Goal: Task Accomplishment & Management: Use online tool/utility

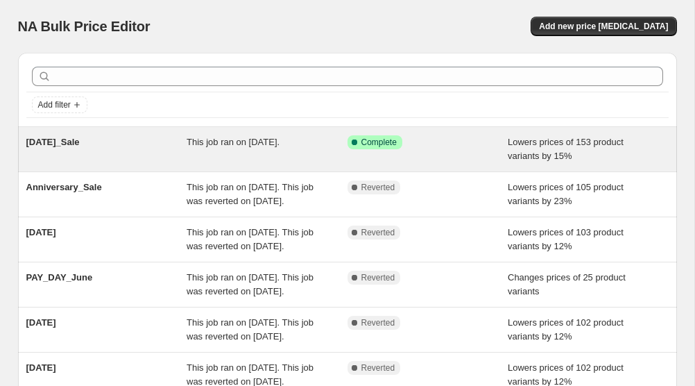
click at [80, 146] on span "[DATE]_Sale" at bounding box center [52, 142] width 53 height 10
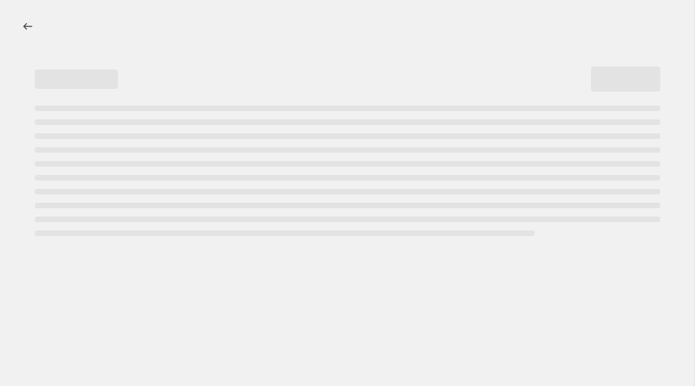
select select "percentage"
select select "collection"
select select "not_equal"
select select "product_status"
select select "tag"
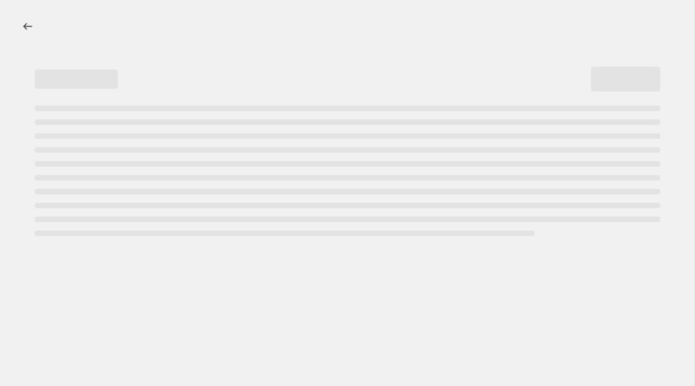
select select "not_equal"
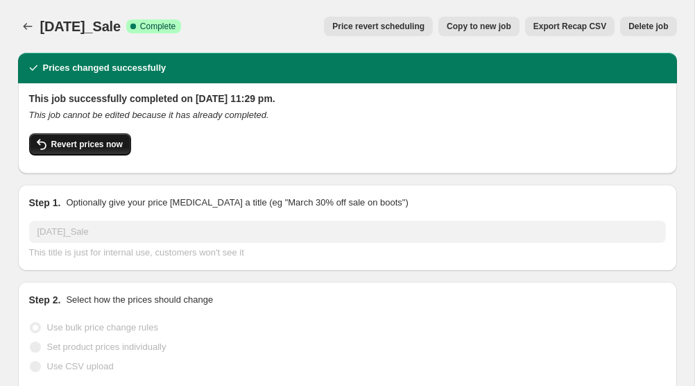
click at [125, 144] on button "Revert prices now" at bounding box center [80, 144] width 102 height 22
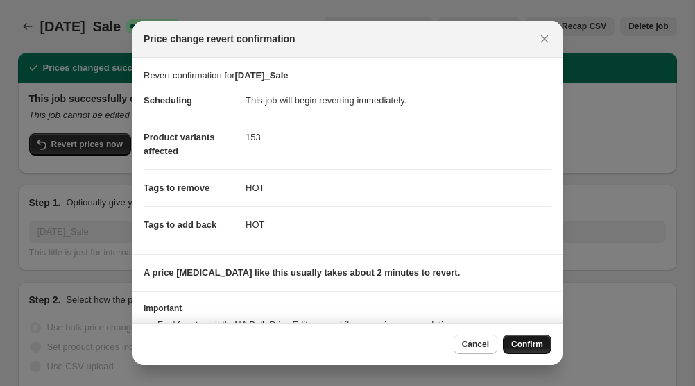
click at [530, 347] on span "Confirm" at bounding box center [528, 344] width 32 height 11
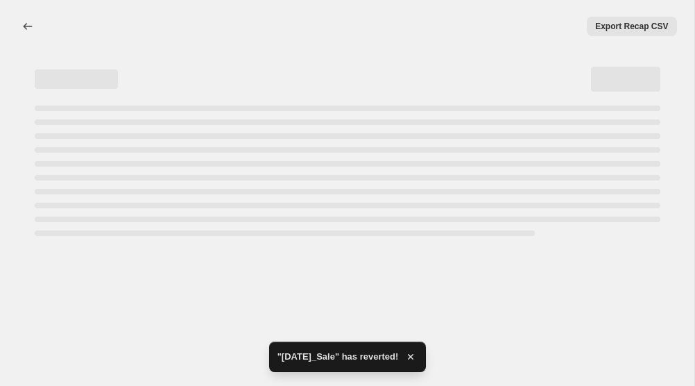
select select "percentage"
select select "collection"
select select "not_equal"
select select "product_status"
select select "tag"
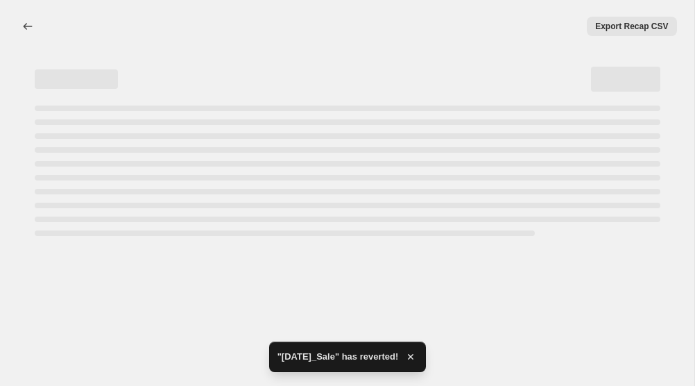
select select "not_equal"
